Goal: Book appointment/travel/reservation

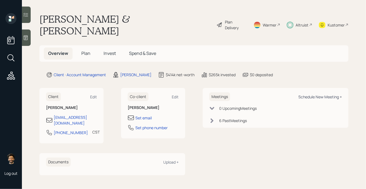
click at [311, 94] on div "Schedule New Meeting +" at bounding box center [320, 96] width 44 height 5
select select "f14b762f-c7c2-4b89-9227-8fa891345eea"
click at [107, 50] on span "Invest" at bounding box center [109, 53] width 12 height 6
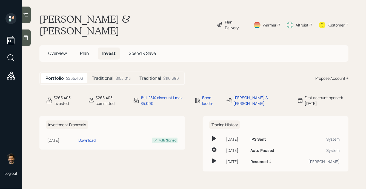
click at [60, 48] on h5 "Overview" at bounding box center [57, 54] width 27 height 12
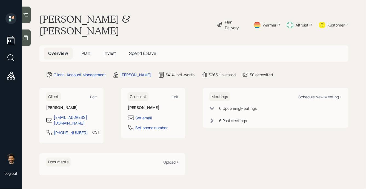
click at [319, 94] on div "Schedule New Meeting +" at bounding box center [320, 96] width 44 height 5
select select "f14b762f-c7c2-4b89-9227-8fa891345eea"
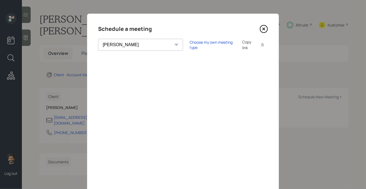
click at [265, 31] on icon at bounding box center [264, 29] width 8 height 8
